Goal: Task Accomplishment & Management: Use online tool/utility

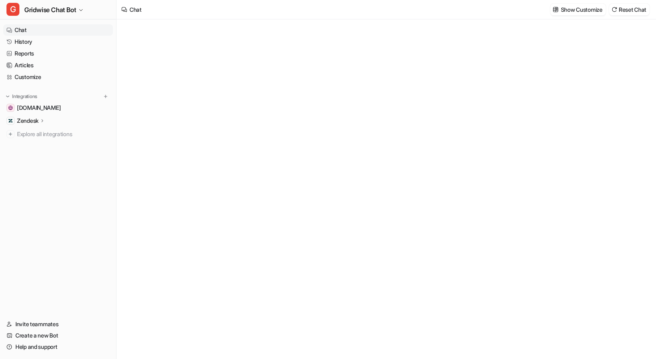
type textarea "**********"
click at [47, 43] on link "History" at bounding box center [58, 41] width 110 height 11
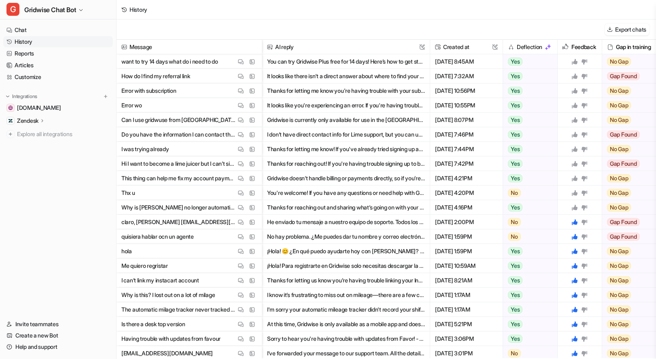
click at [405, 20] on div "Export chats" at bounding box center [387, 29] width 540 height 20
click at [363, 138] on button "I don’t have direct contact info for Lime support, but you can usually reach th…" at bounding box center [346, 134] width 158 height 15
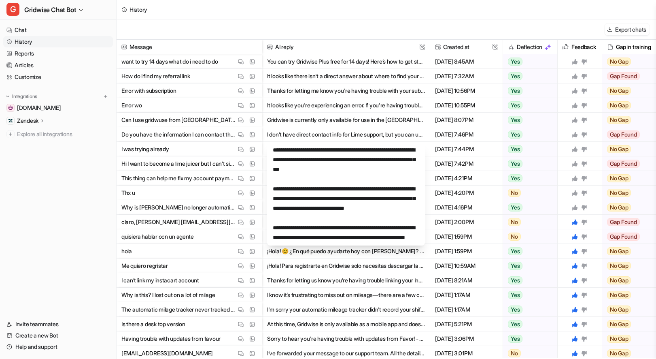
click at [51, 219] on nav "Chat History Reports Articles Customize Integrations [DOMAIN_NAME] Zendesk Over…" at bounding box center [58, 166] width 116 height 291
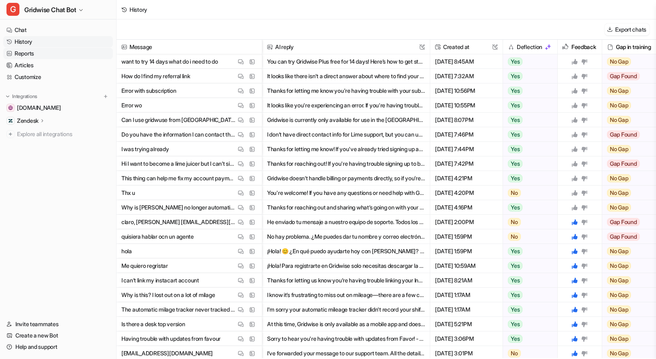
click at [31, 51] on link "Reports" at bounding box center [58, 53] width 110 height 11
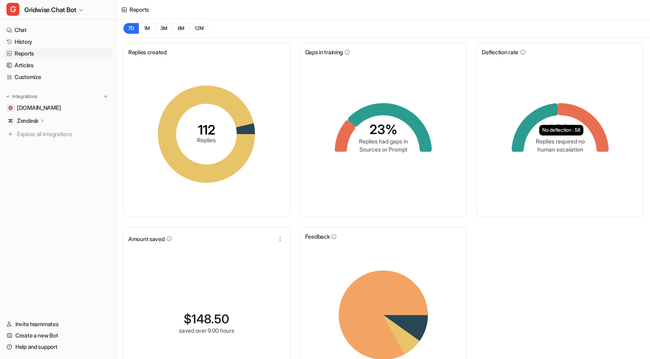
click at [570, 258] on div "Replies created 112 Replies Gaps in training 23% Replies had gaps in Sources or…" at bounding box center [384, 224] width 534 height 373
click at [522, 306] on div "Replies created 112 Replies Gaps in training 23% Replies had gaps in Sources or…" at bounding box center [384, 224] width 534 height 373
click at [39, 44] on link "History" at bounding box center [58, 41] width 110 height 11
